Goal: Information Seeking & Learning: Learn about a topic

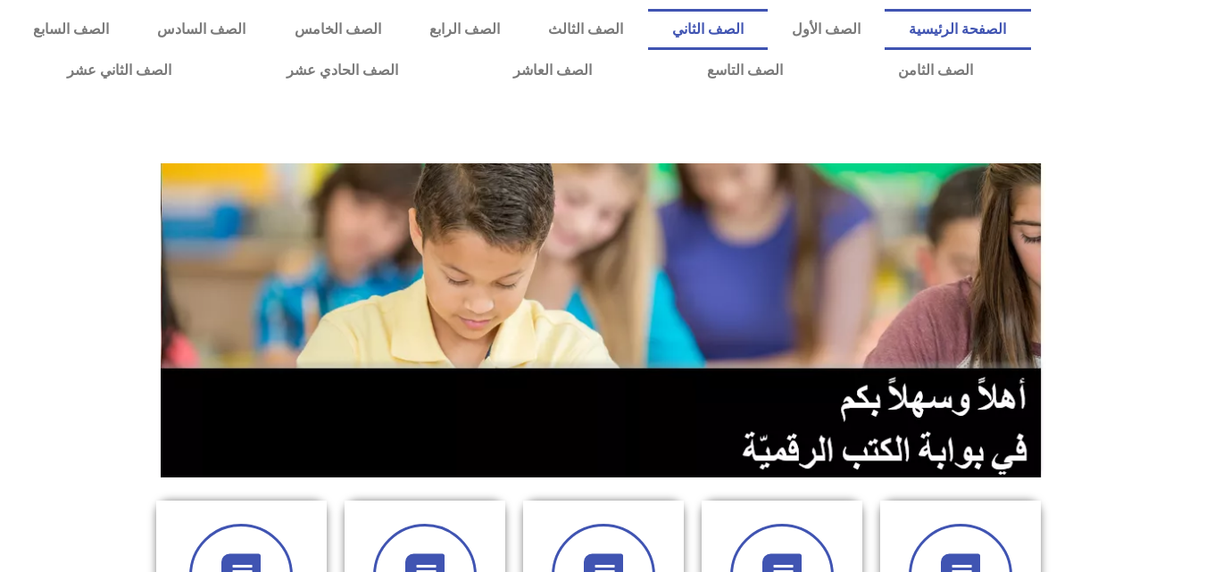
click at [748, 37] on link "الصف الثاني" at bounding box center [708, 29] width 120 height 41
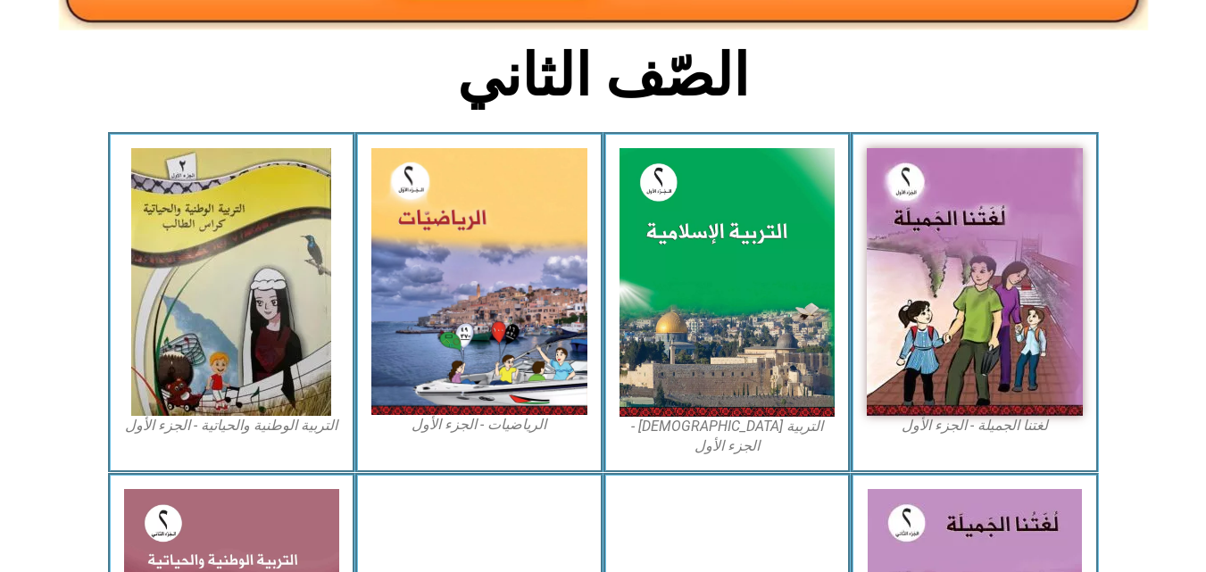
scroll to position [486, 0]
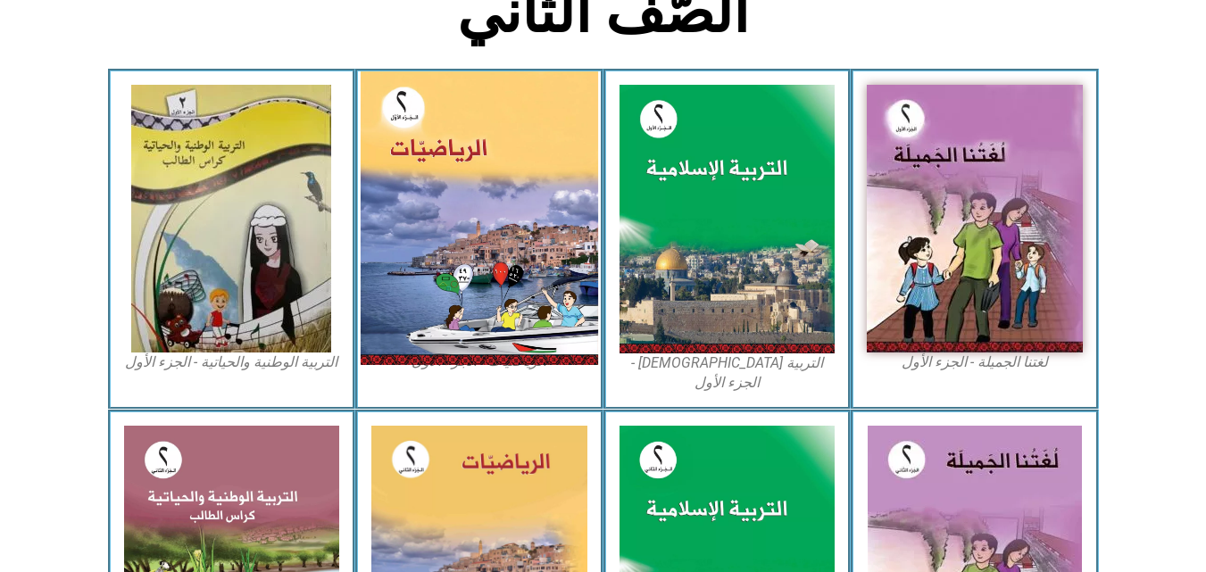
click at [455, 278] on img at bounding box center [479, 218] width 237 height 294
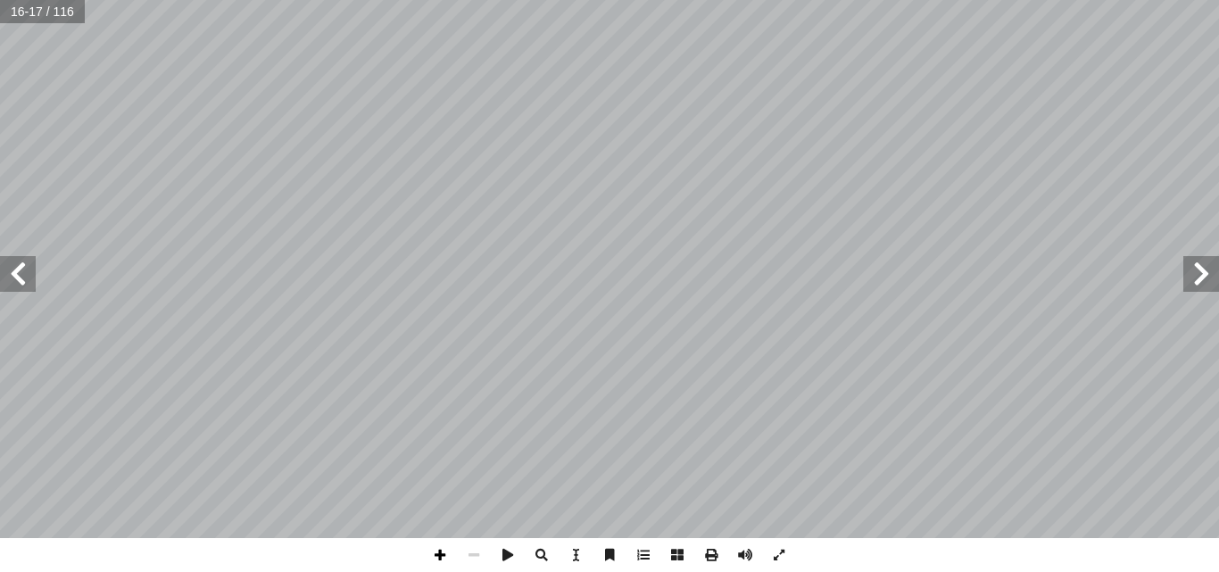
click at [446, 553] on span at bounding box center [440, 555] width 34 height 34
click at [439, 564] on span at bounding box center [440, 555] width 34 height 34
